Goal: Information Seeking & Learning: Understand process/instructions

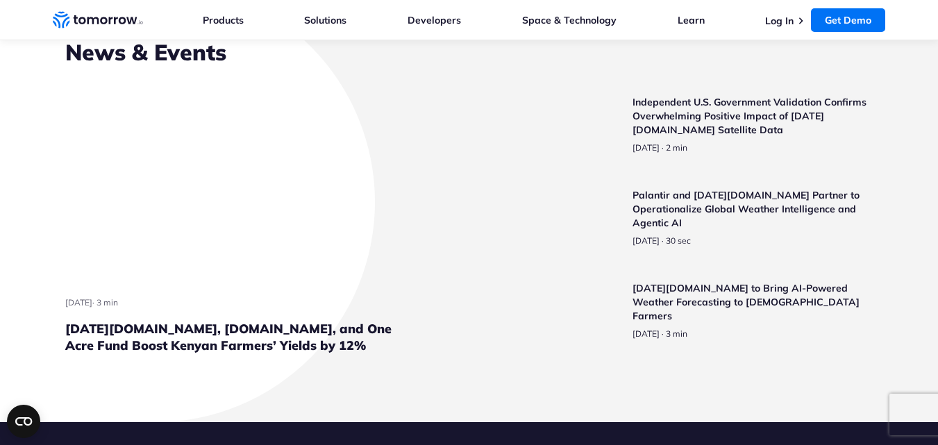
scroll to position [3241, 0]
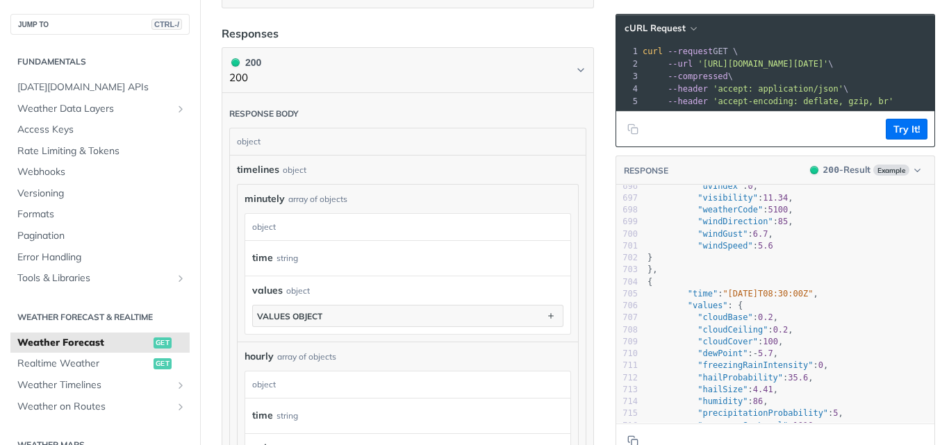
scroll to position [719, 0]
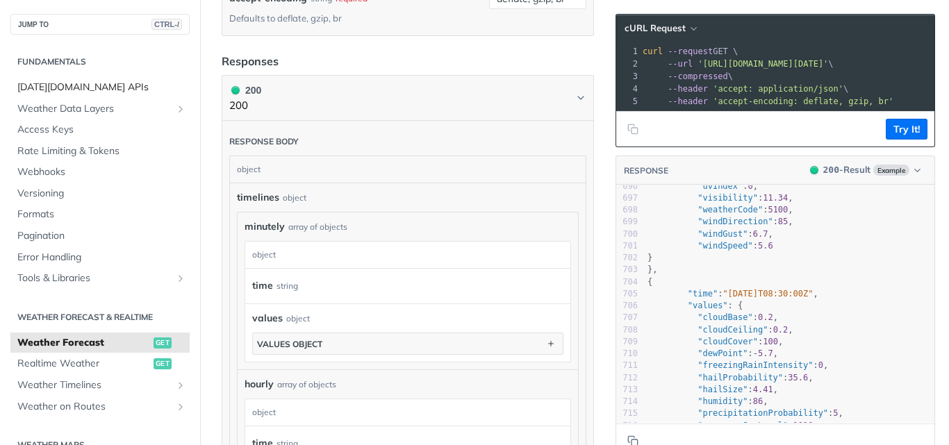
click at [94, 86] on span "Tomorrow.io APIs" at bounding box center [101, 88] width 169 height 14
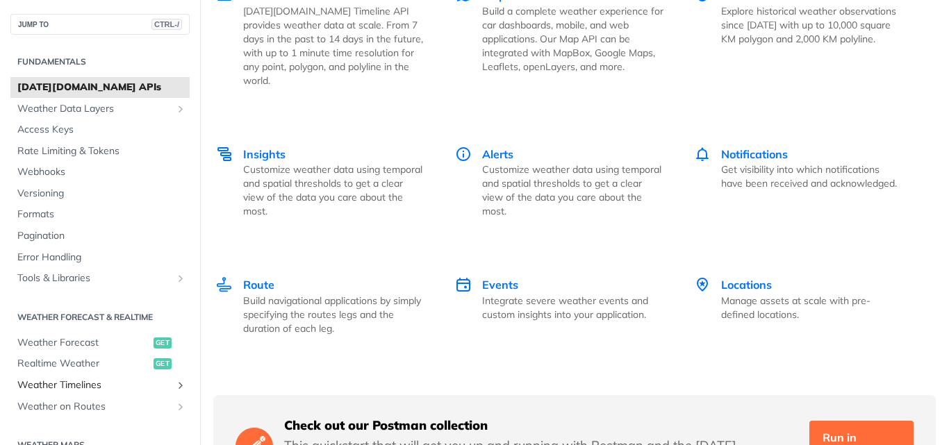
scroll to position [1628, 0]
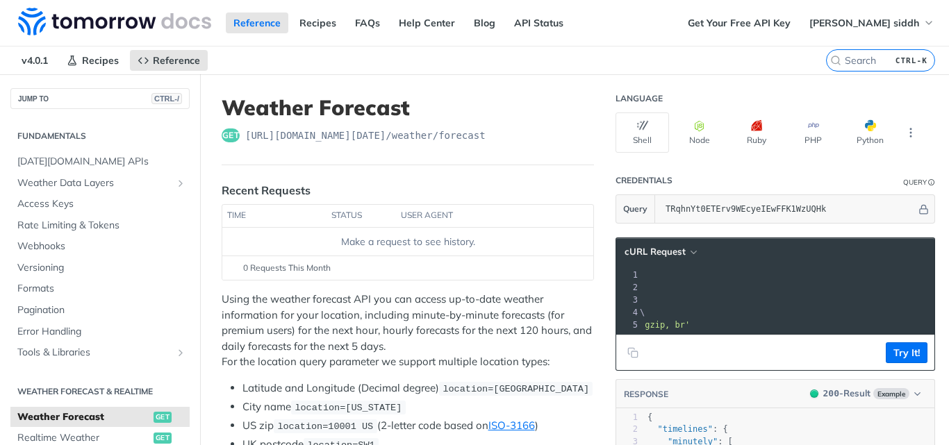
click at [624, 292] on span "'https://api.tomorrow.io/v4/weather/forecast?location=new%20york&apikey=TRqhnYt…" at bounding box center [559, 288] width 131 height 10
drag, startPoint x: 771, startPoint y: 292, endPoint x: 728, endPoint y: 292, distance: 43.7
click at [728, 292] on pre "--url 'https://api.tomorrow.io/v4/weather/forecast?location=new%20york&apikey=T…" at bounding box center [709, 287] width 546 height 12
click at [894, 362] on button "Try It!" at bounding box center [906, 352] width 42 height 21
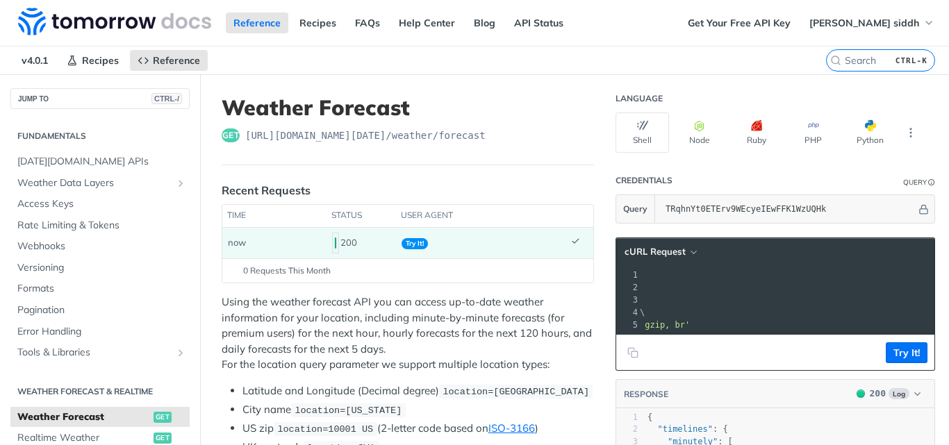
click at [726, 262] on header "cURL Request" at bounding box center [775, 252] width 318 height 28
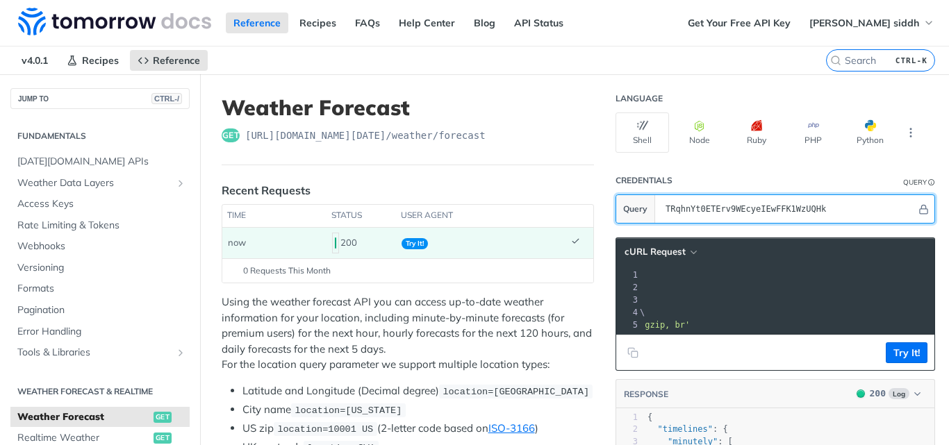
click at [705, 207] on input "TRqhnYt0ETErv9WEcyeIEwFFK1WzUQHk" at bounding box center [787, 209] width 258 height 28
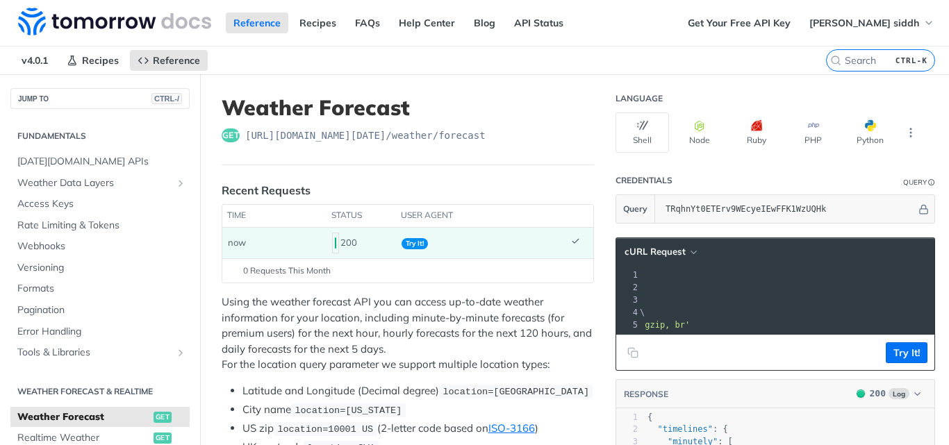
click at [396, 137] on span "https://api.tomorrow.io/v4 /weather/forecast" at bounding box center [365, 135] width 240 height 14
click at [415, 244] on span "Try It!" at bounding box center [414, 243] width 26 height 11
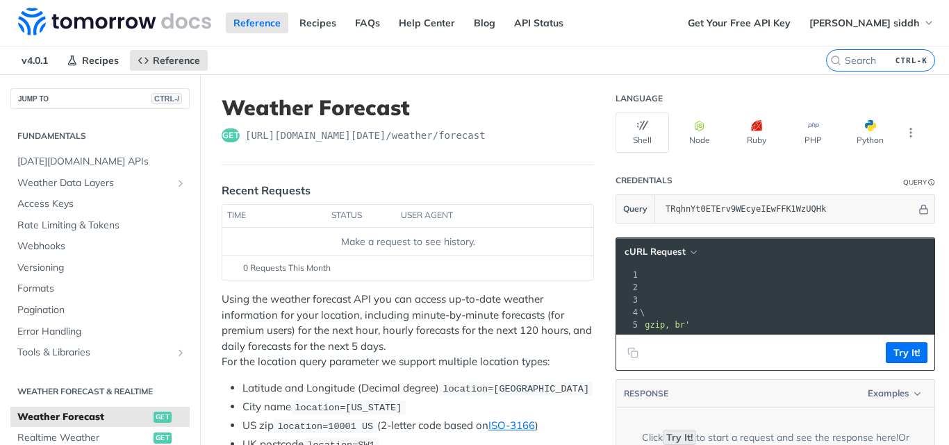
click at [444, 248] on div "Make a request to see history." at bounding box center [408, 242] width 360 height 15
click at [444, 244] on div "Make a request to see history." at bounding box center [408, 242] width 360 height 15
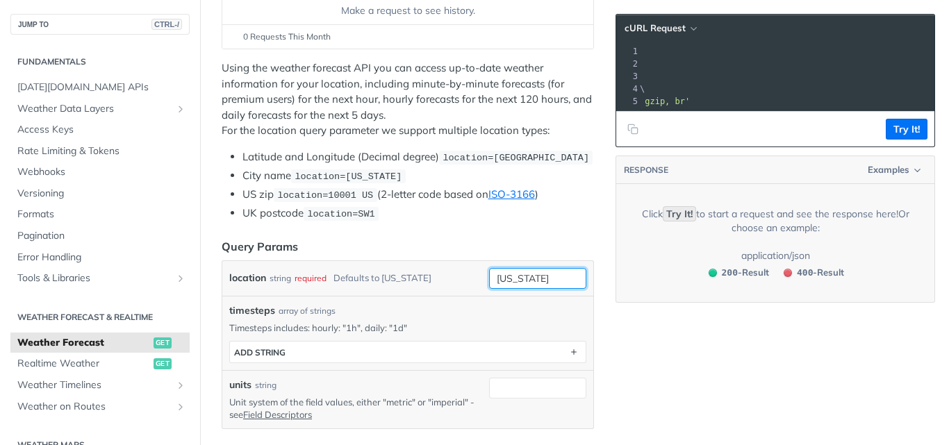
click at [513, 277] on input "new york" at bounding box center [537, 278] width 97 height 21
click at [544, 277] on input "new york" at bounding box center [537, 278] width 97 height 21
type input "bhavnagar"
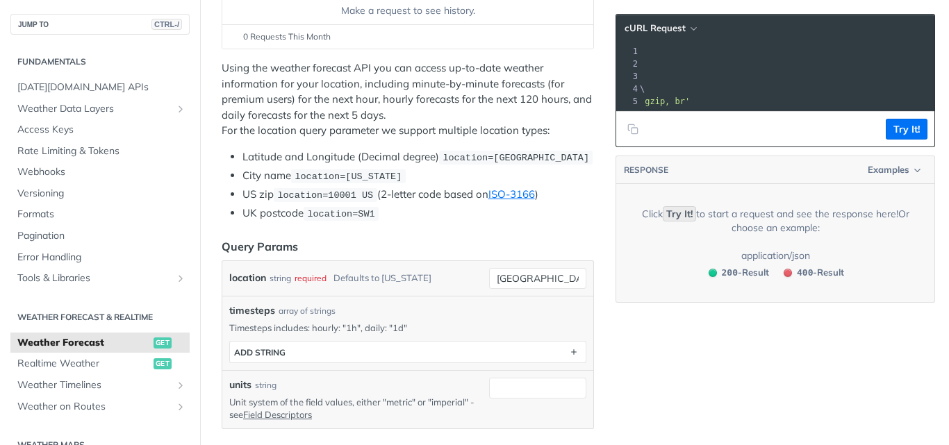
click at [487, 242] on header "Query Params" at bounding box center [408, 246] width 372 height 17
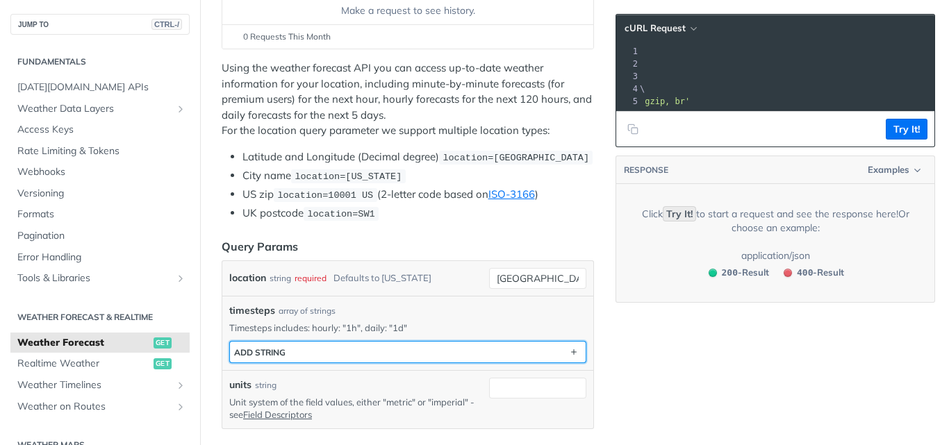
click at [360, 351] on button "ADD string" at bounding box center [408, 352] width 356 height 21
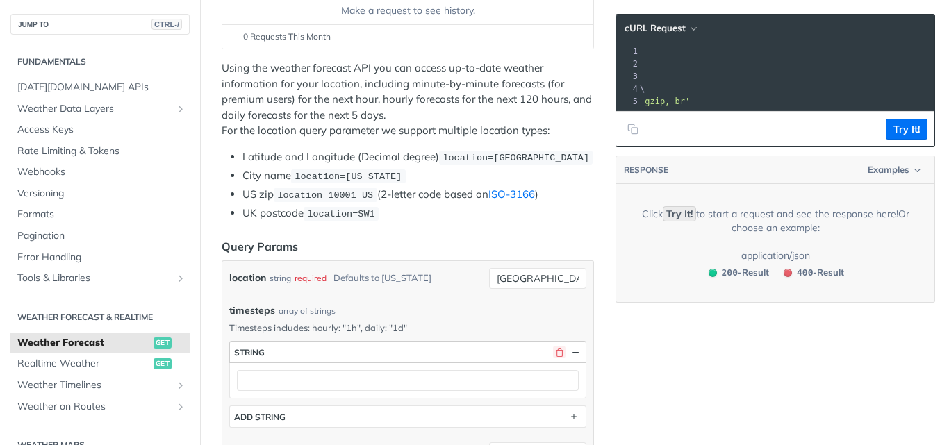
click at [553, 353] on button "button" at bounding box center [559, 352] width 12 height 12
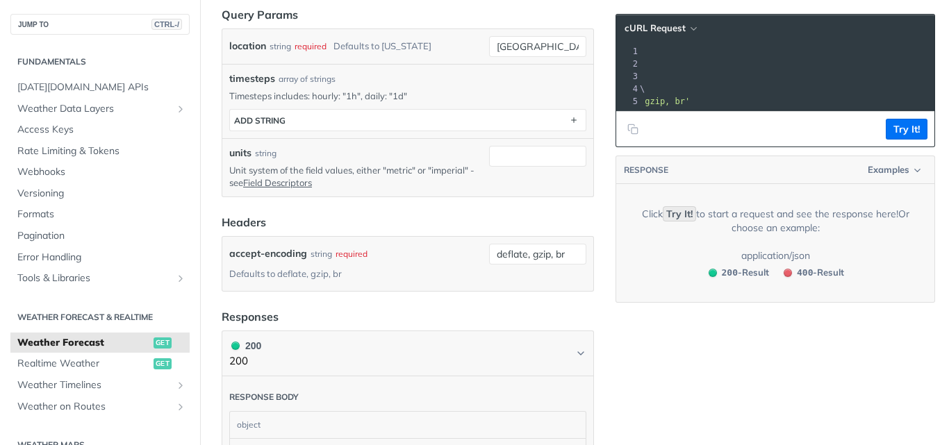
scroll to position [694, 0]
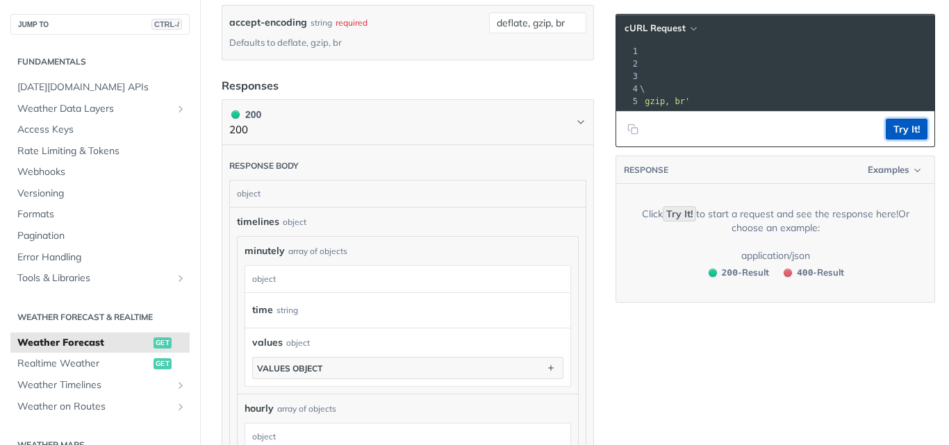
click at [908, 137] on button "Try It!" at bounding box center [906, 129] width 42 height 21
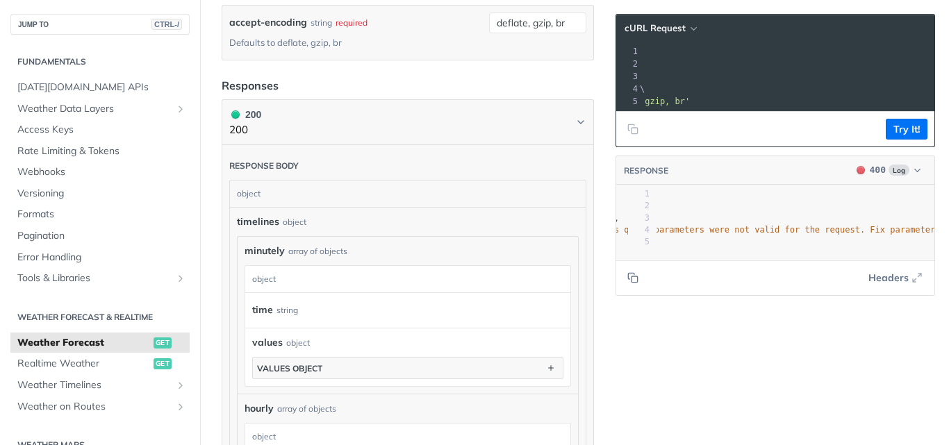
scroll to position [0, 248]
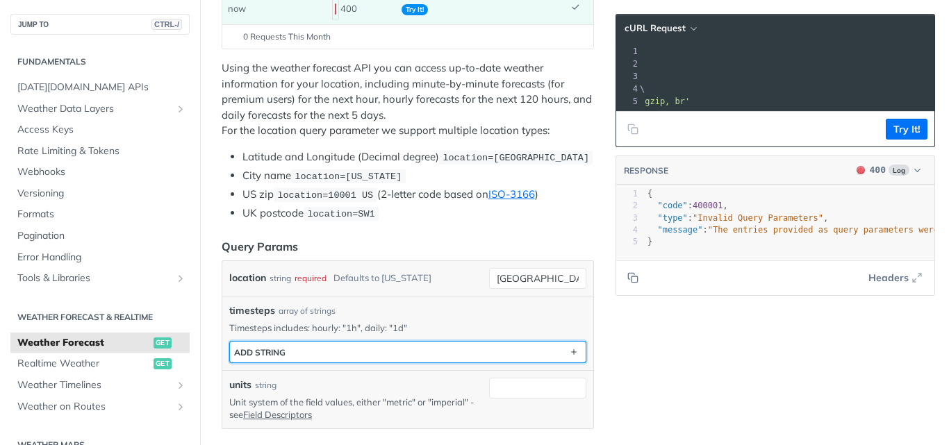
click at [321, 345] on button "ADD string" at bounding box center [408, 352] width 356 height 21
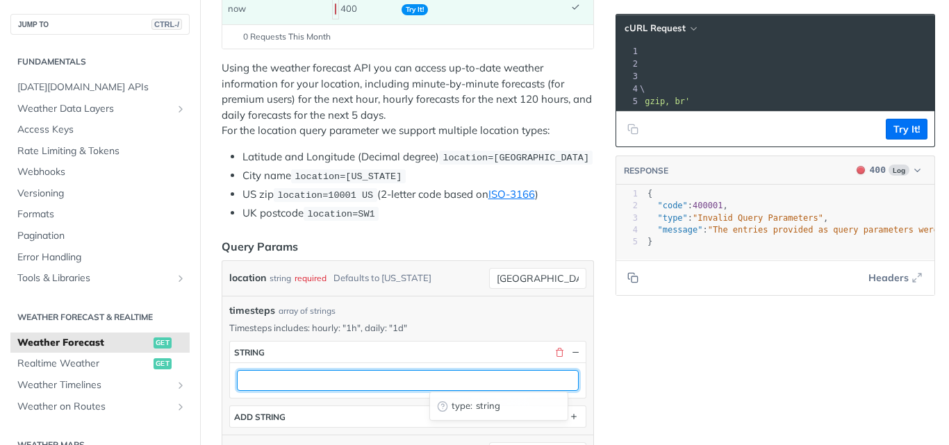
click at [321, 380] on input "text" at bounding box center [408, 380] width 342 height 21
type input "2"
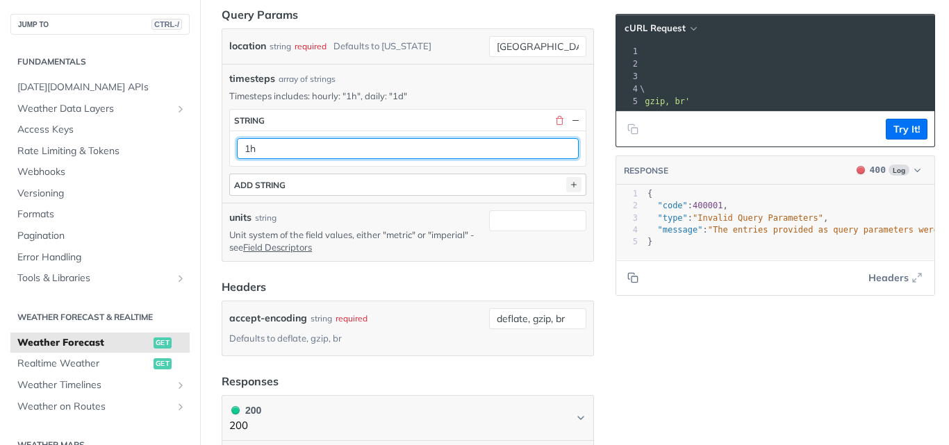
type input "1h"
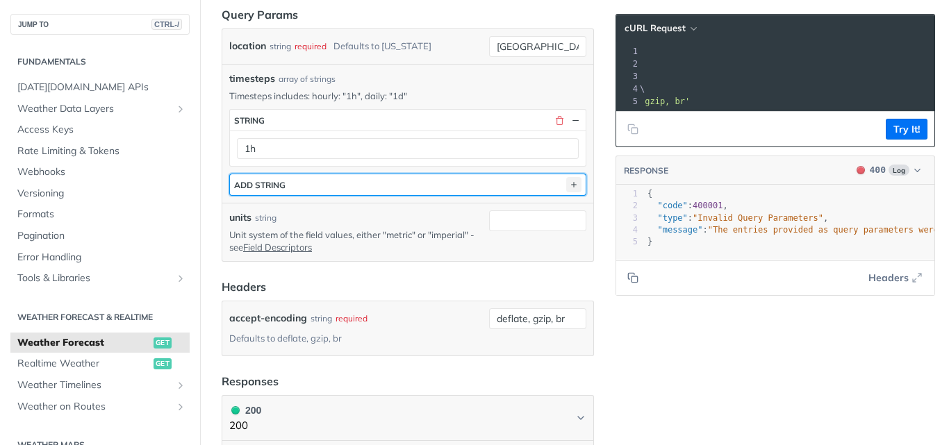
click at [566, 185] on icon "button" at bounding box center [573, 184] width 15 height 15
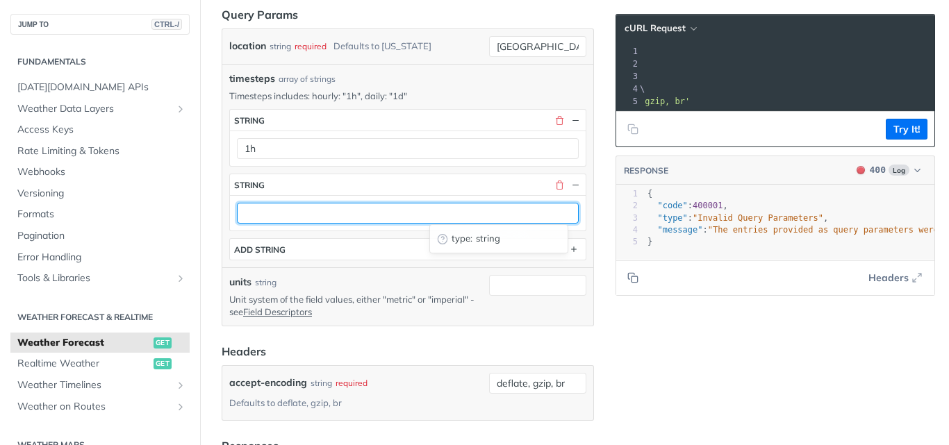
click at [435, 215] on input "text" at bounding box center [408, 213] width 342 height 21
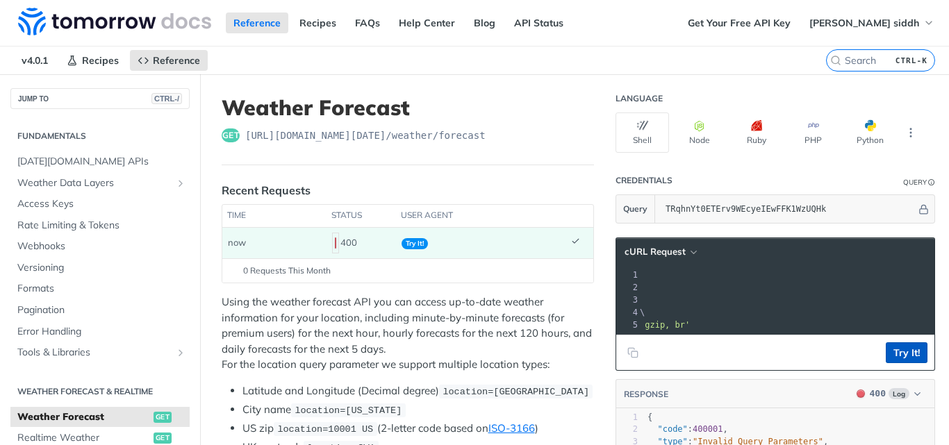
type input "1d"
click at [896, 363] on button "Try It!" at bounding box center [906, 352] width 42 height 21
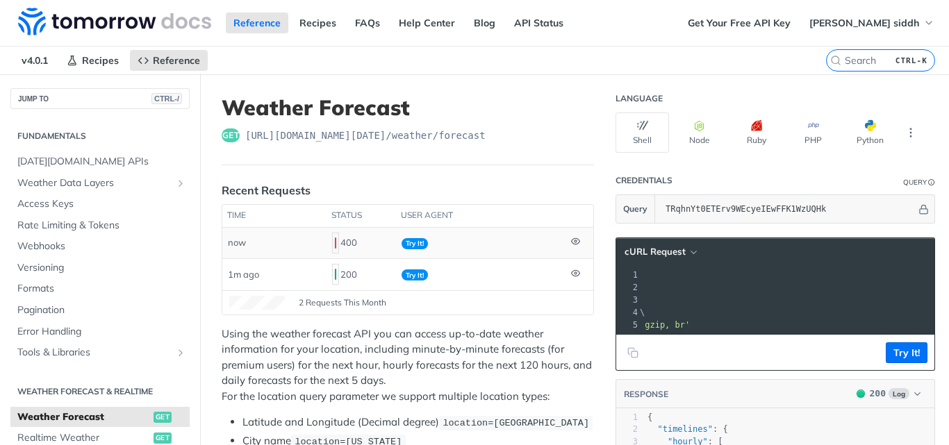
click at [276, 242] on td "now" at bounding box center [274, 243] width 104 height 31
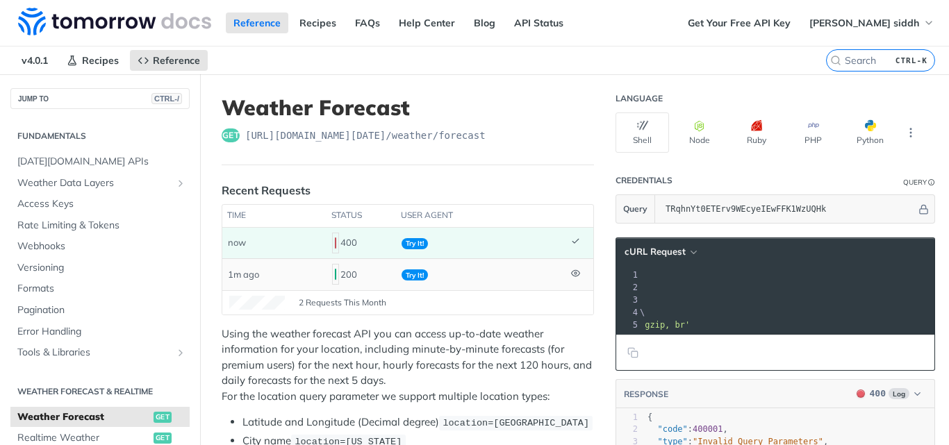
click at [571, 271] on icon at bounding box center [575, 273] width 8 height 6
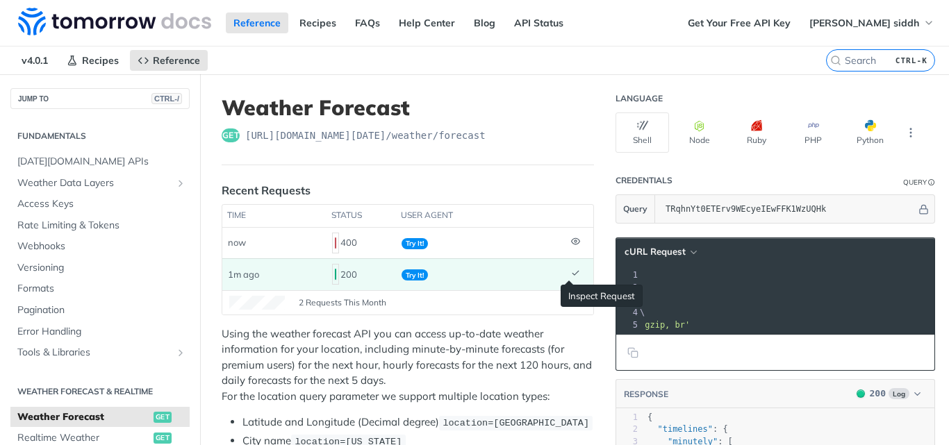
click at [572, 271] on icon at bounding box center [575, 273] width 6 height 4
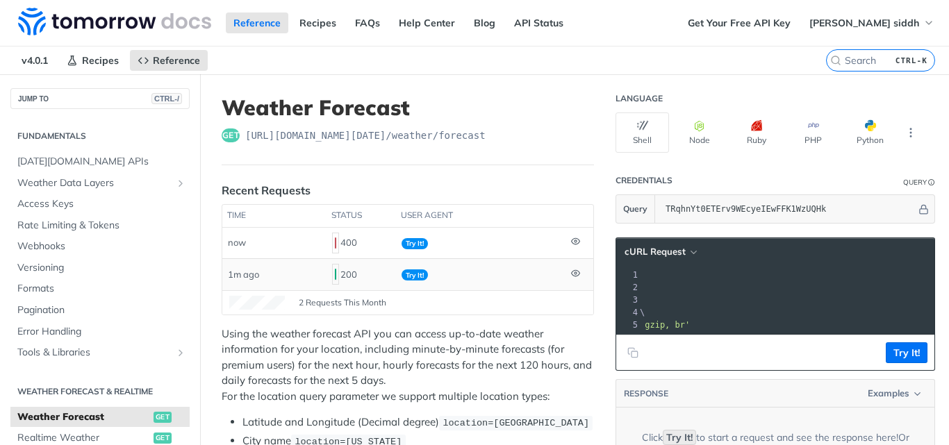
click at [571, 271] on icon at bounding box center [575, 273] width 8 height 6
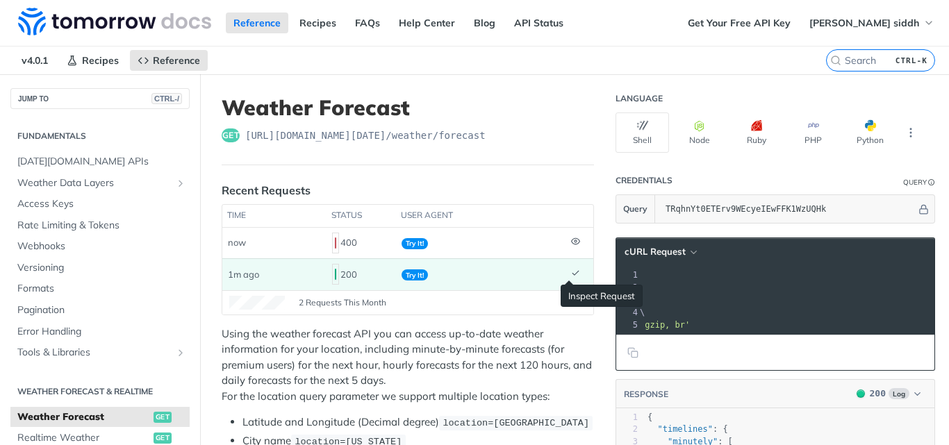
click at [572, 271] on icon at bounding box center [575, 273] width 6 height 4
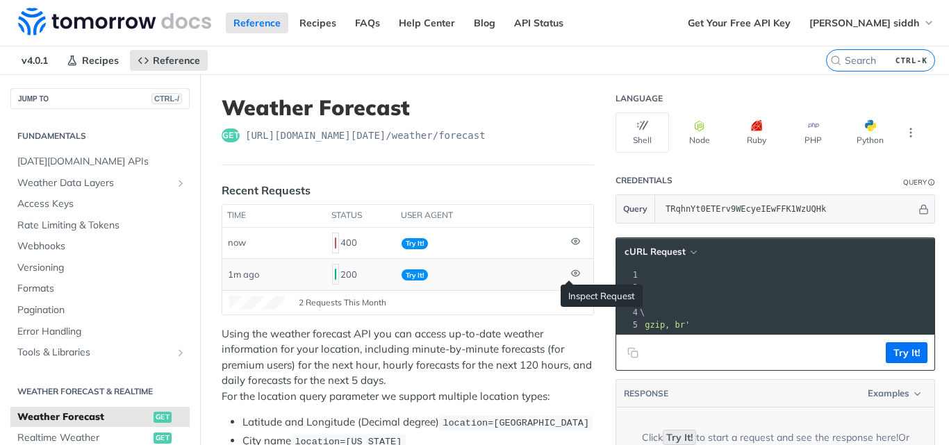
click at [571, 271] on icon at bounding box center [575, 273] width 8 height 6
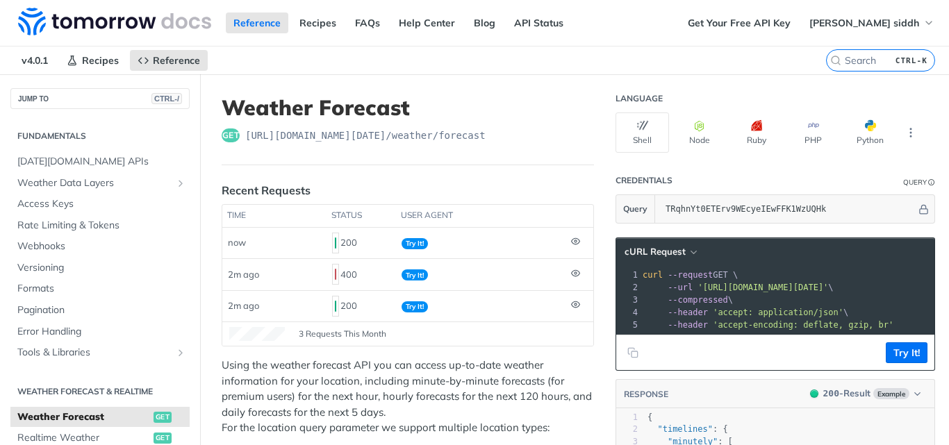
scroll to position [463, 0]
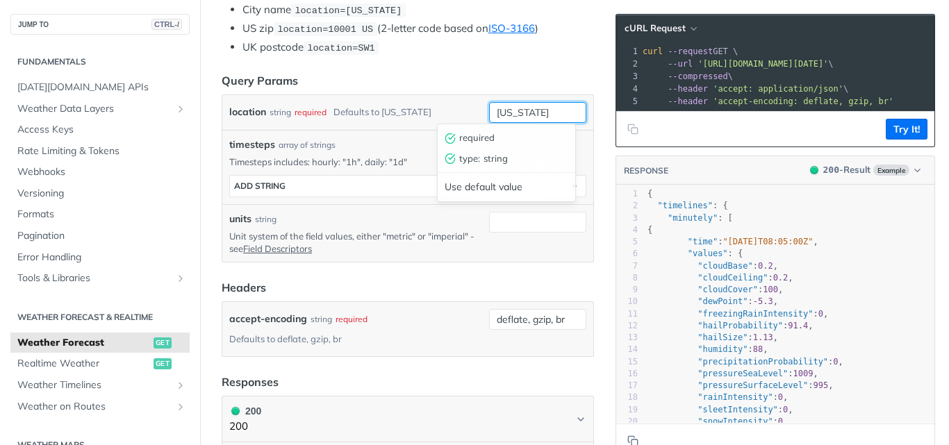
click at [528, 110] on input "[US_STATE]" at bounding box center [537, 112] width 97 height 21
click at [505, 116] on input "[US_STATE]" at bounding box center [537, 112] width 97 height 21
type input "[GEOGRAPHIC_DATA]"
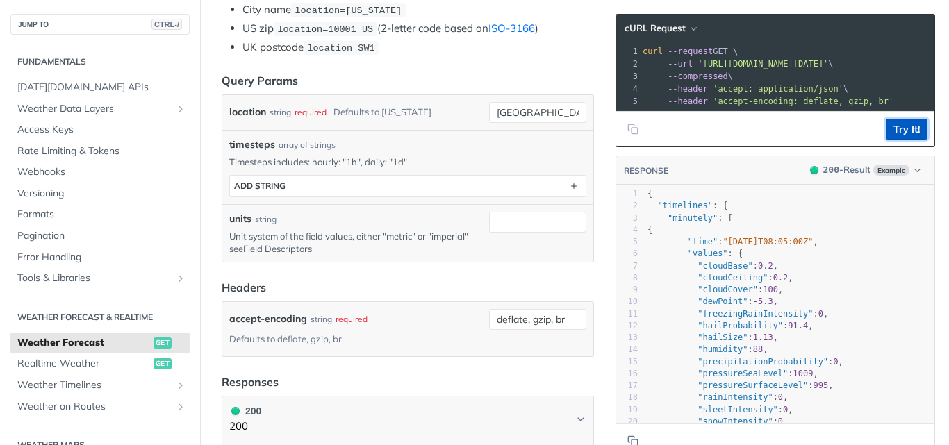
click at [889, 137] on button "Try It!" at bounding box center [906, 129] width 42 height 21
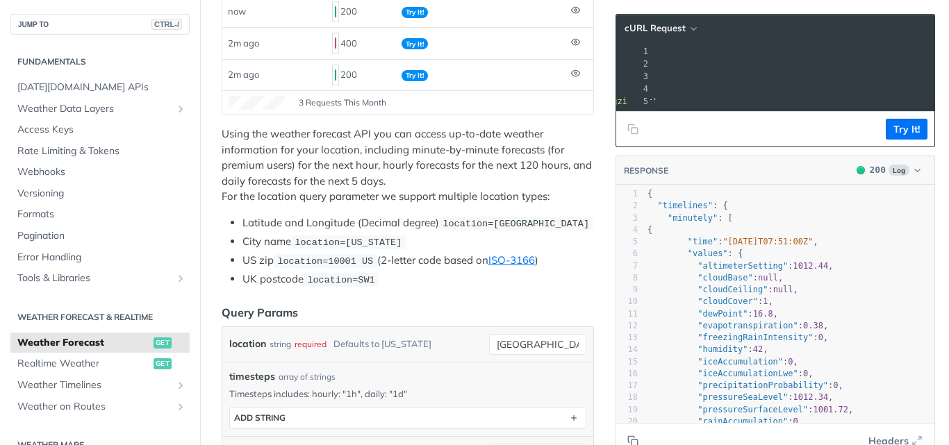
scroll to position [0, 0]
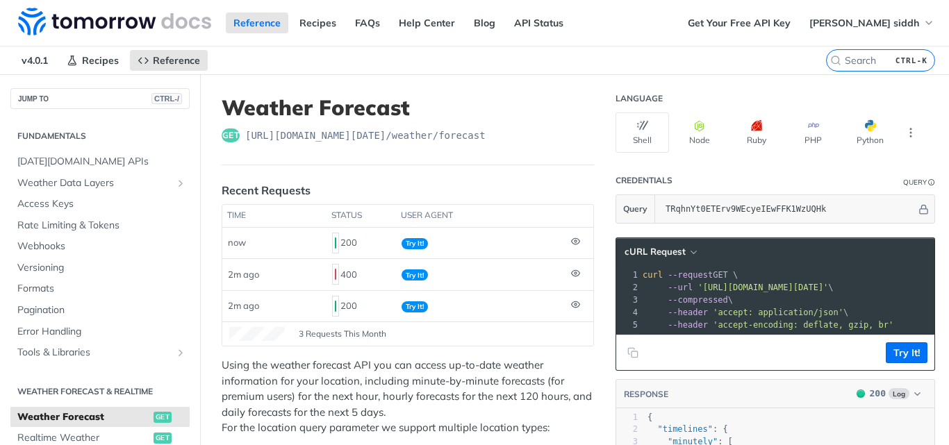
click at [707, 289] on span "'https://api.tomorrow.io/v4/weather/forecast?location=bhavnagar&apikey=TRqhnYt0…" at bounding box center [762, 288] width 131 height 10
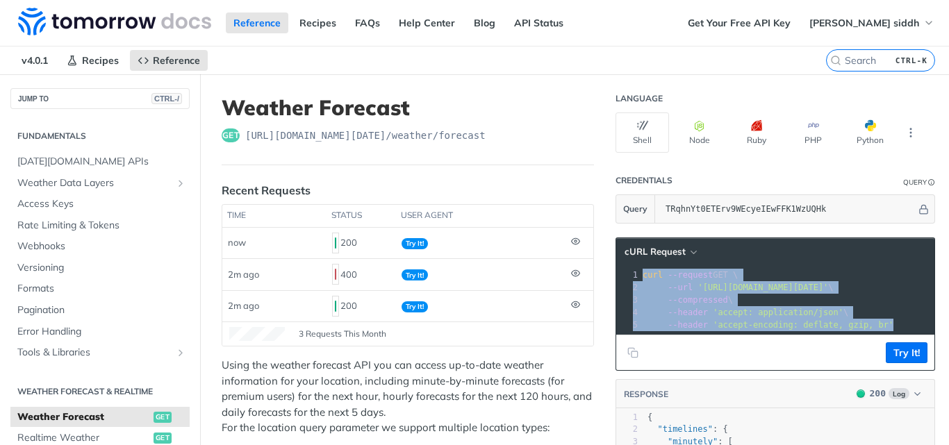
copy div "curl --request GET \ 2 --url 'https://api.tomorrow.io/v4/weather/forecast?locat…"
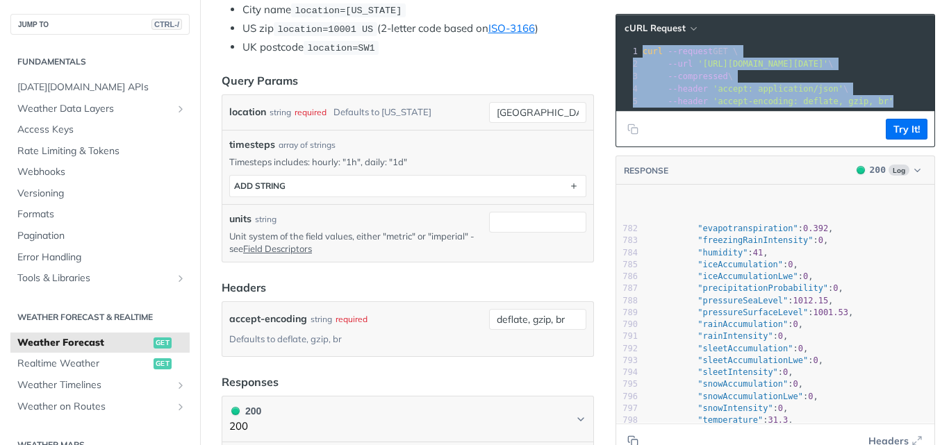
scroll to position [9490, 0]
